Goal: Task Accomplishment & Management: Manage account settings

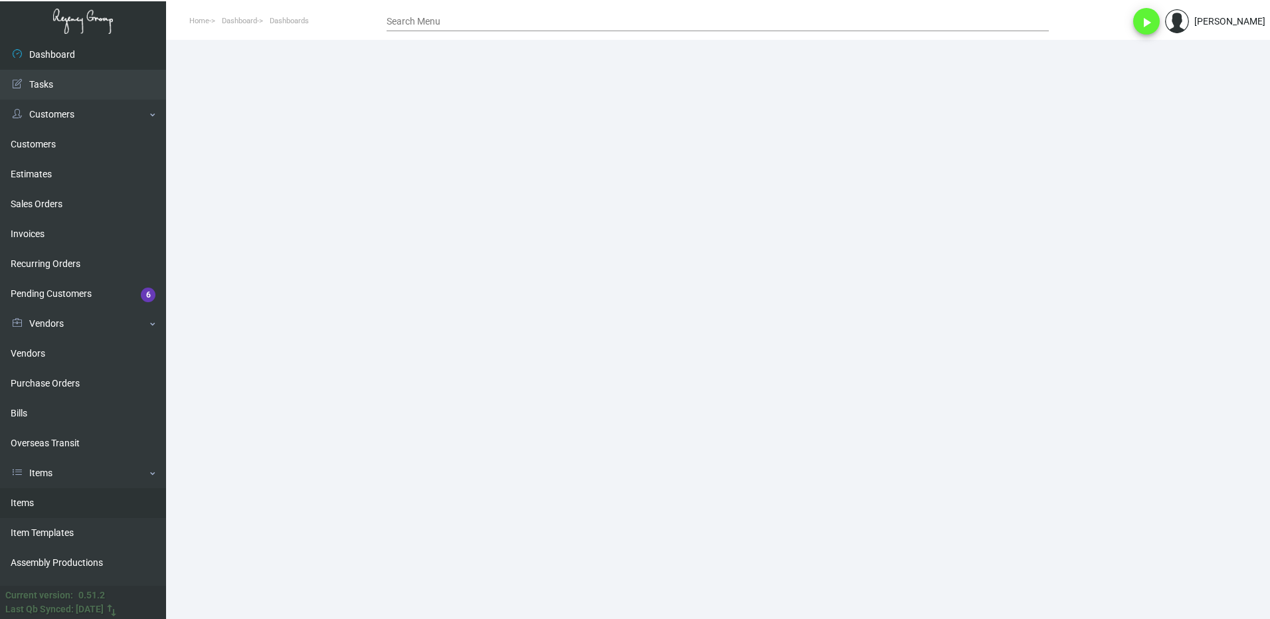
click at [5, 501] on link "Items" at bounding box center [83, 503] width 166 height 30
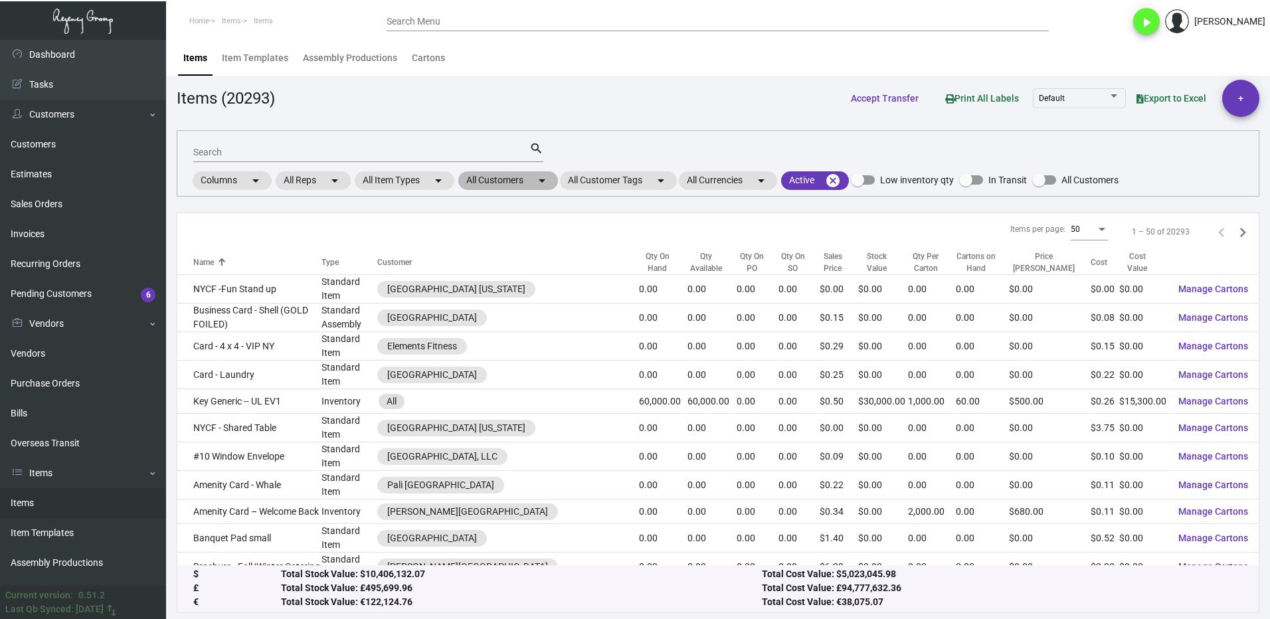
click at [502, 181] on mat-chip "All Customers arrow_drop_down" at bounding box center [508, 180] width 100 height 19
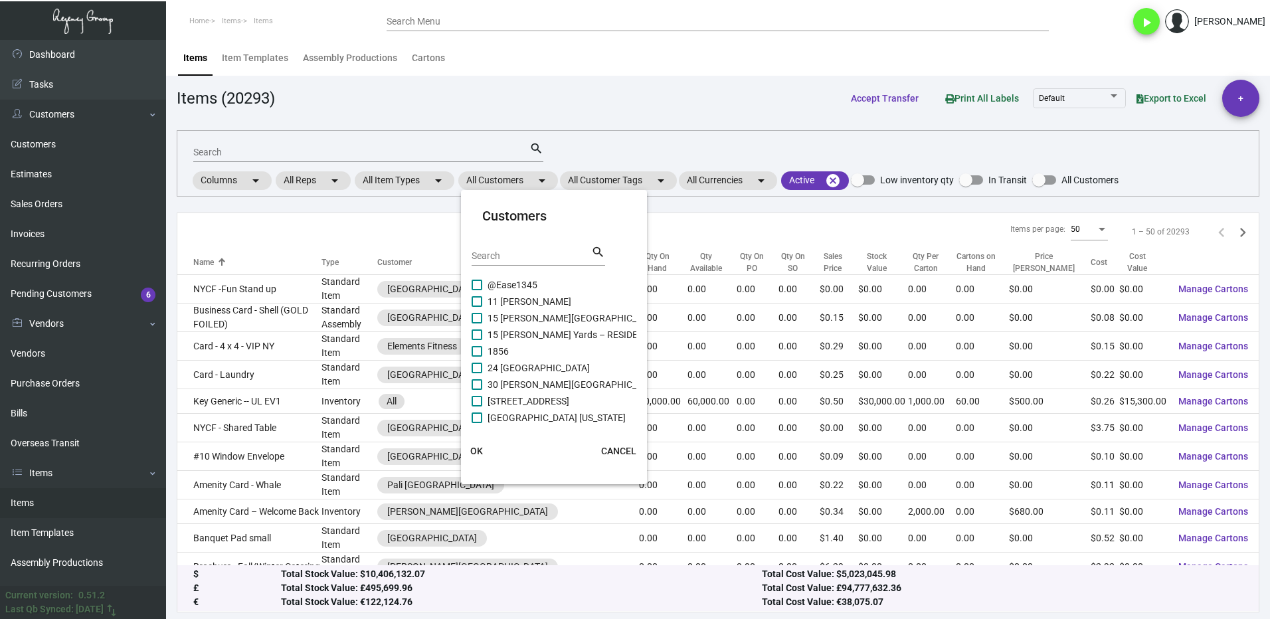
click at [506, 251] on input "Search" at bounding box center [532, 256] width 120 height 11
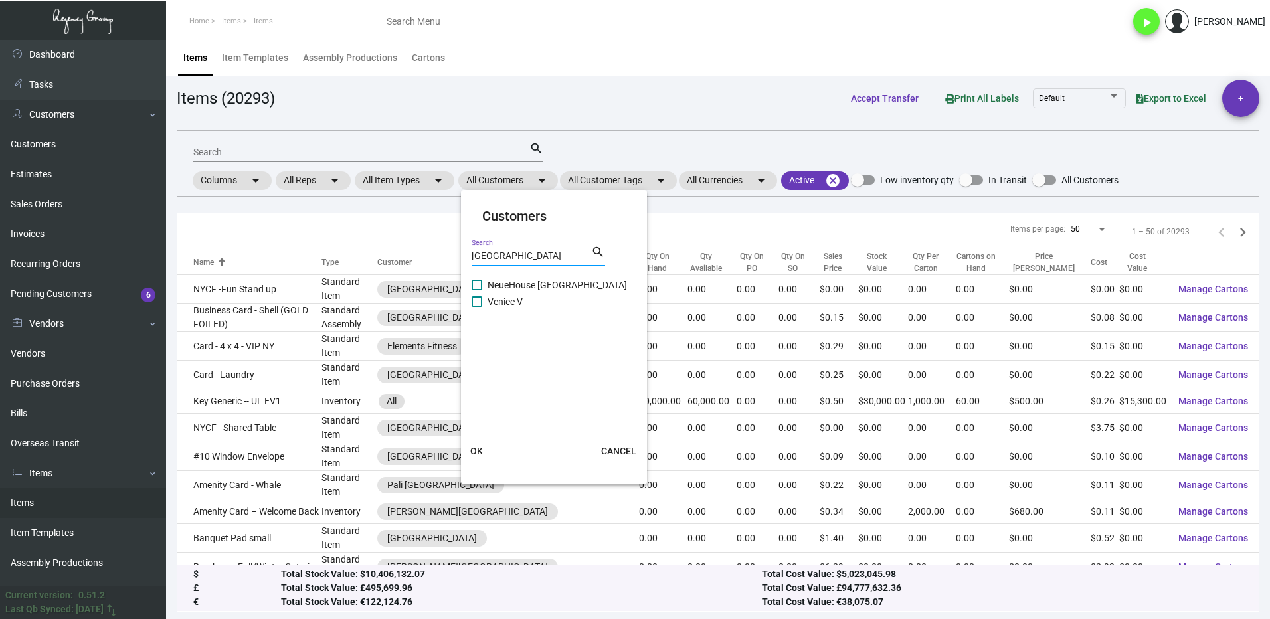
type input "[GEOGRAPHIC_DATA]"
click at [477, 304] on span at bounding box center [477, 301] width 11 height 11
click at [477, 307] on input "Venice V" at bounding box center [476, 307] width 1 height 1
checkbox input "true"
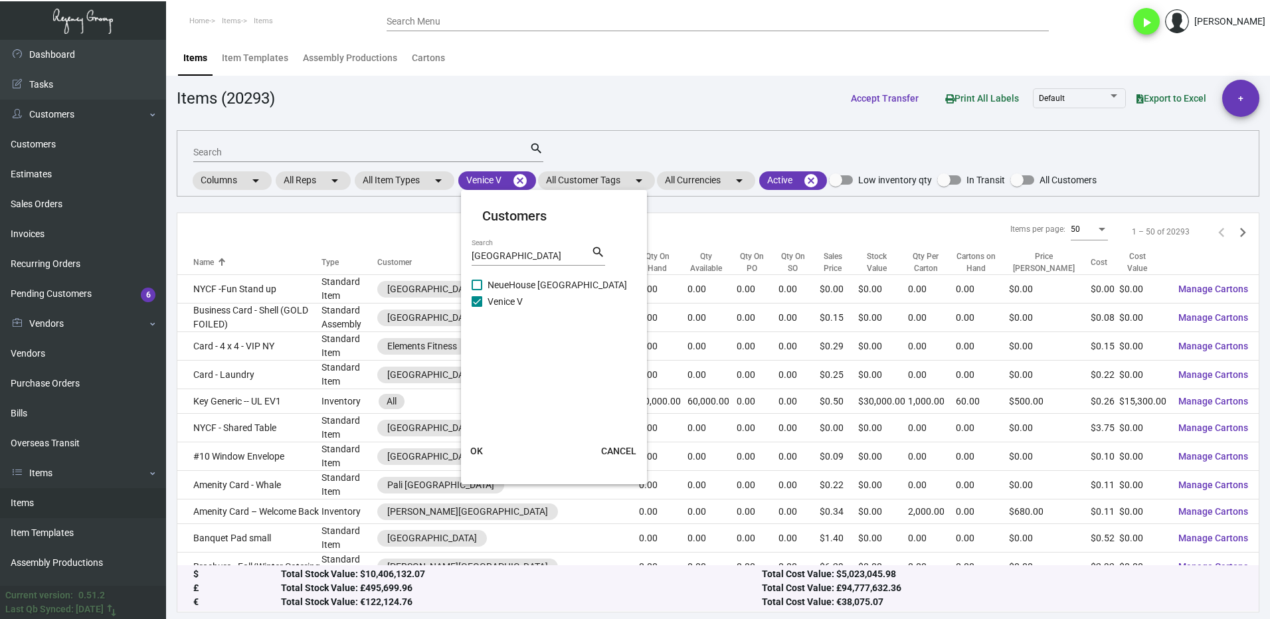
click at [476, 446] on span "OK" at bounding box center [476, 451] width 13 height 11
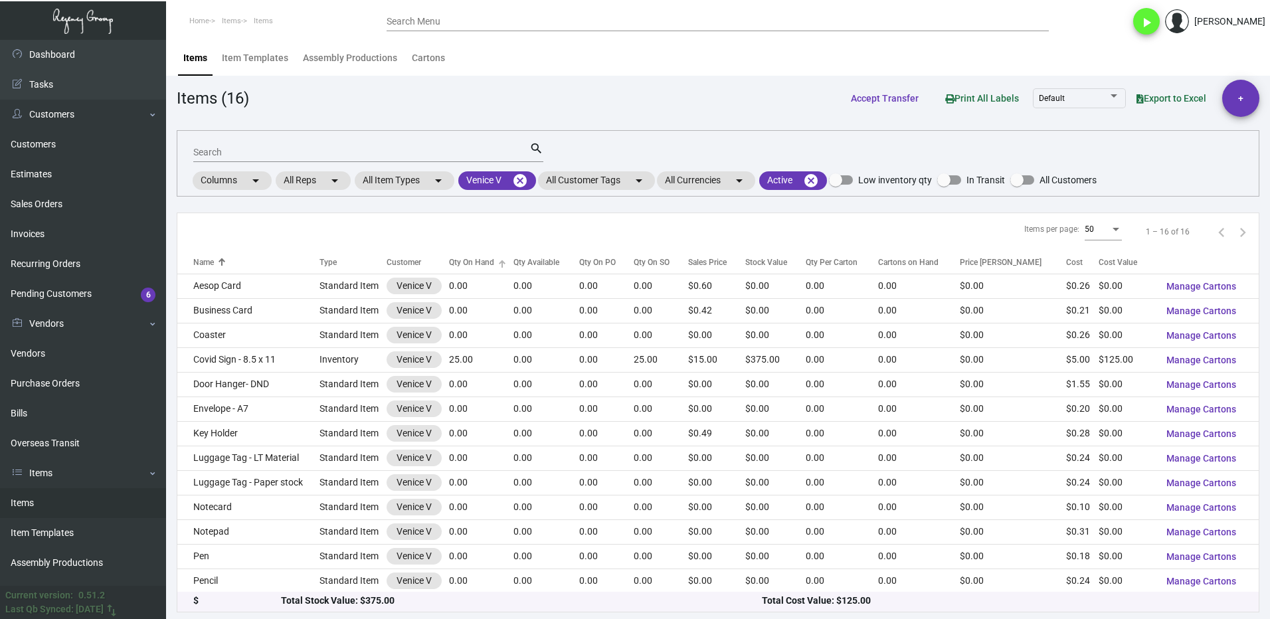
click at [512, 266] on div "Qty On Hand" at bounding box center [481, 262] width 64 height 12
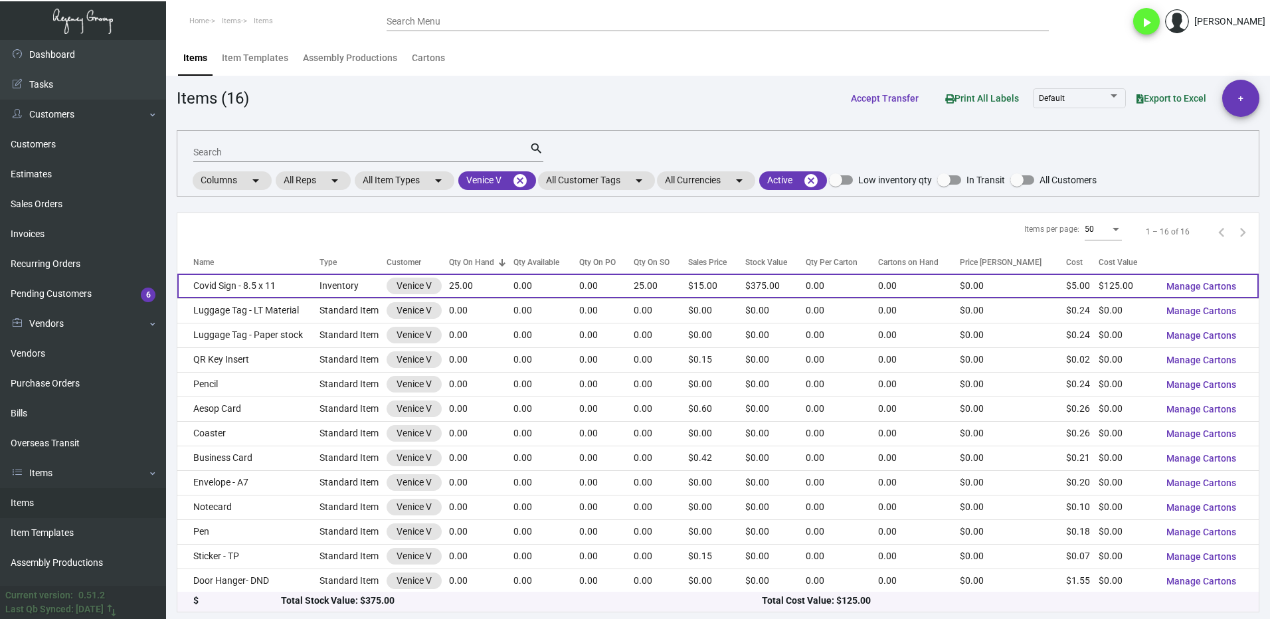
click at [288, 289] on td "Covid Sign - 8.5 x 11" at bounding box center [248, 286] width 142 height 25
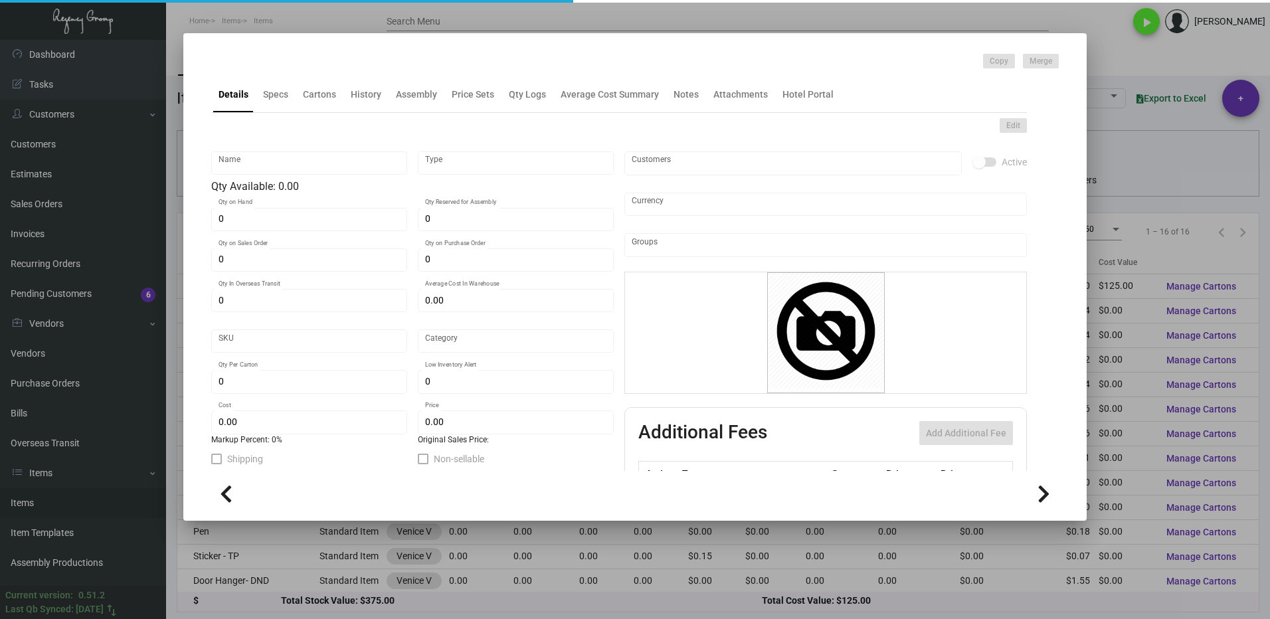
type input "Covid Sign - 8.5 x 11"
type input "Inventory"
type input "25"
type input "$ 0.00"
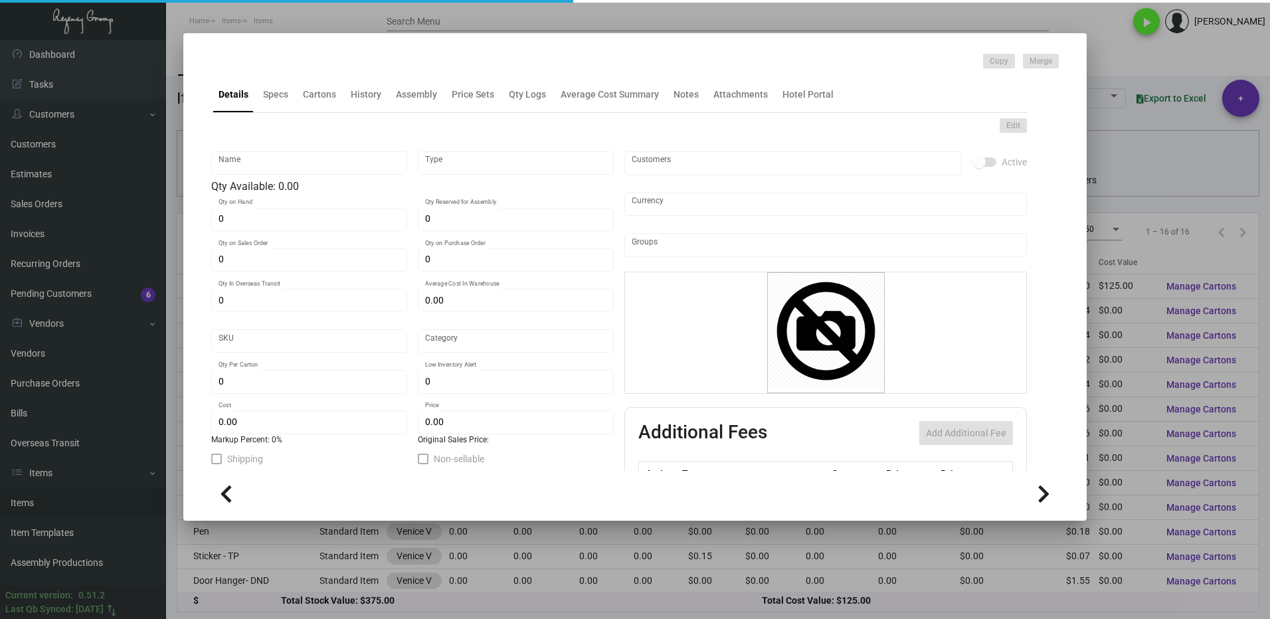
type input "Proper V -Signage-16"
type input "Standard"
type input "$ 5.00"
type input "$ 15.00"
checkbox input "true"
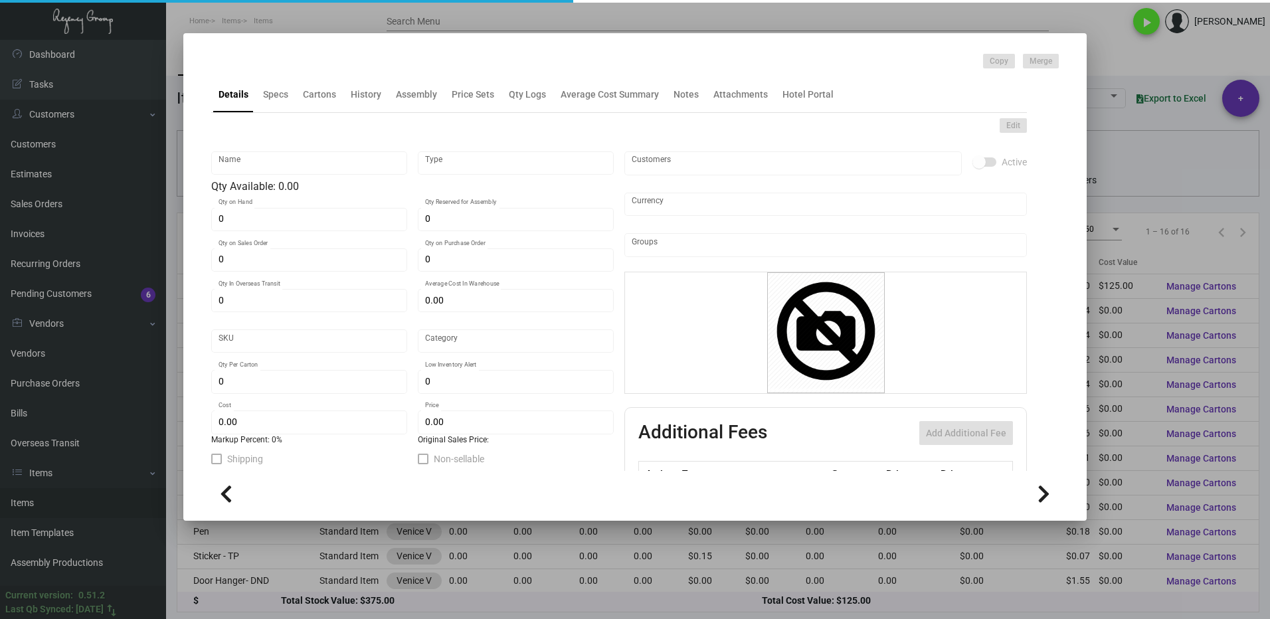
checkbox input "true"
type input "United States Dollar $"
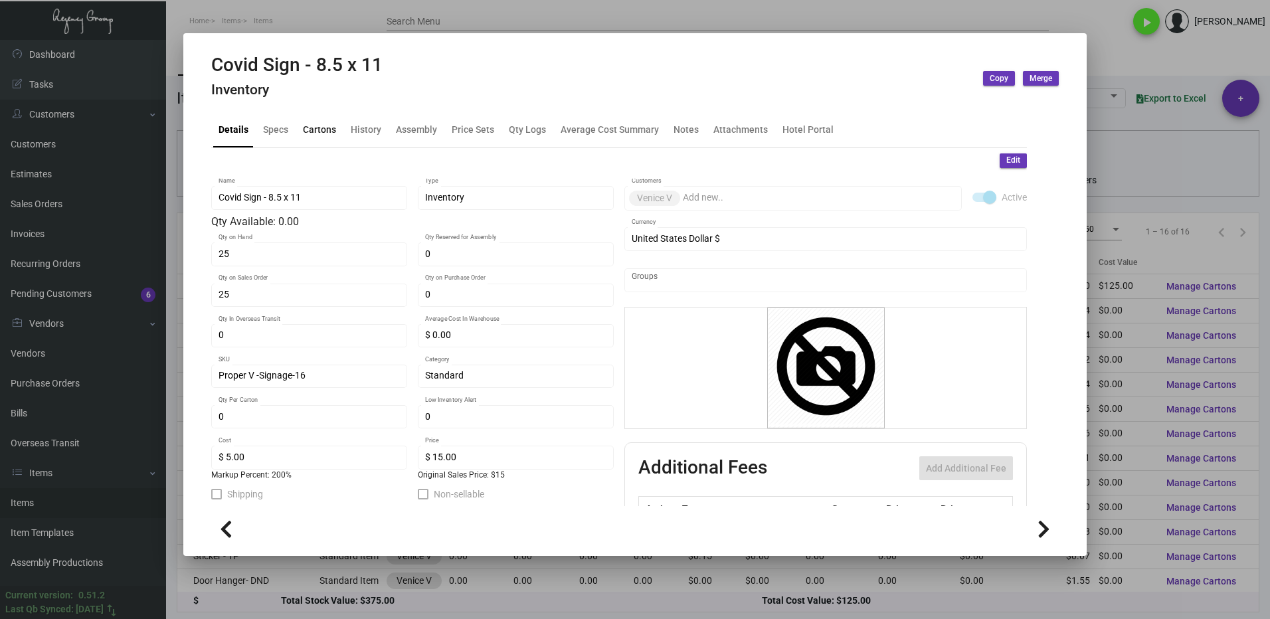
click at [314, 126] on div "Cartons" at bounding box center [319, 129] width 33 height 14
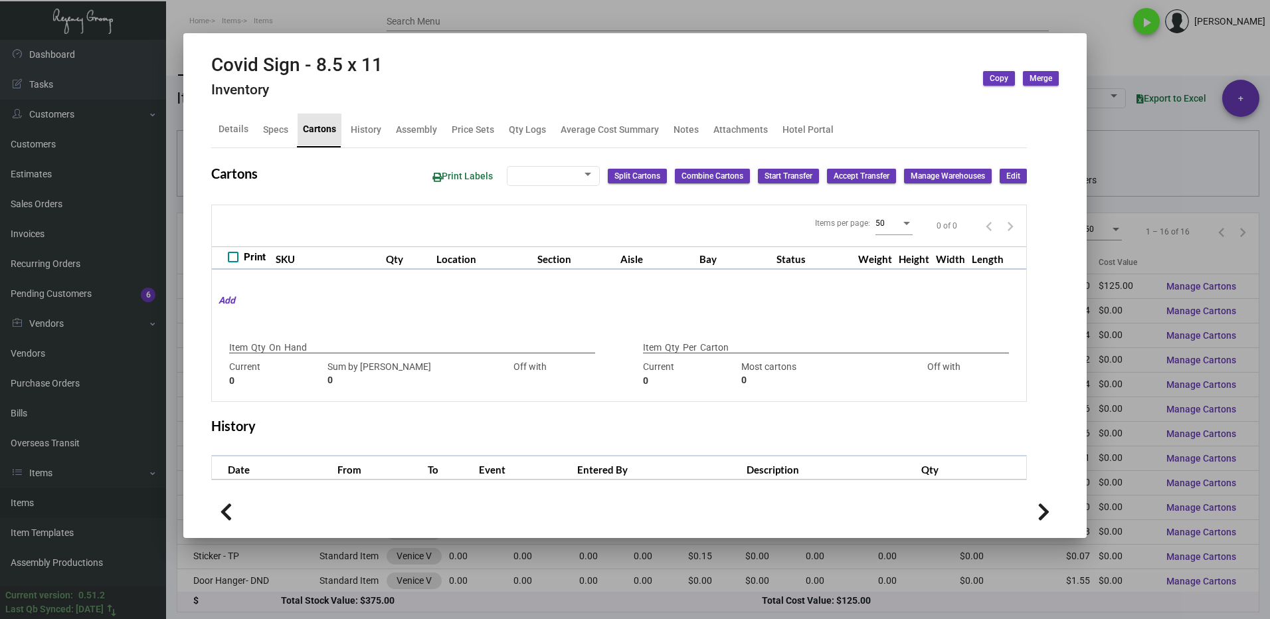
checkbox input "true"
type input "25"
type input "+25"
type input "0"
click at [512, 134] on div "Qty Logs" at bounding box center [527, 129] width 37 height 14
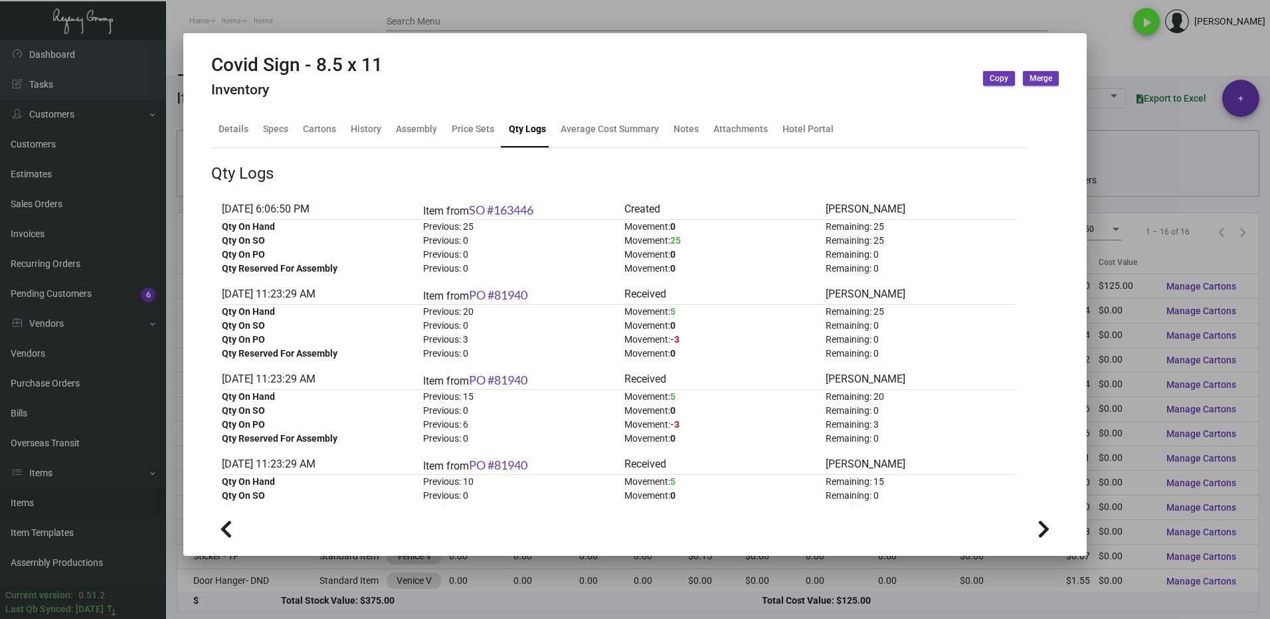
click at [1135, 43] on div at bounding box center [635, 309] width 1270 height 619
